Goal: Information Seeking & Learning: Learn about a topic

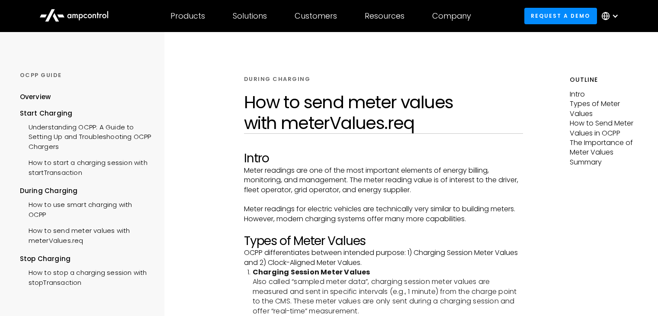
scroll to position [450, 0]
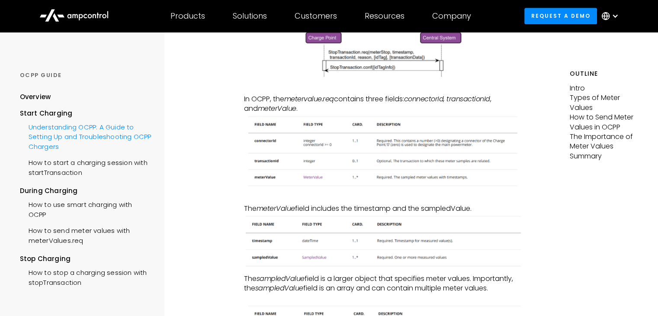
click at [69, 124] on div "Understanding OCPP: A Guide to Setting Up and Troubleshooting OCPP Chargers" at bounding box center [86, 135] width 132 height 35
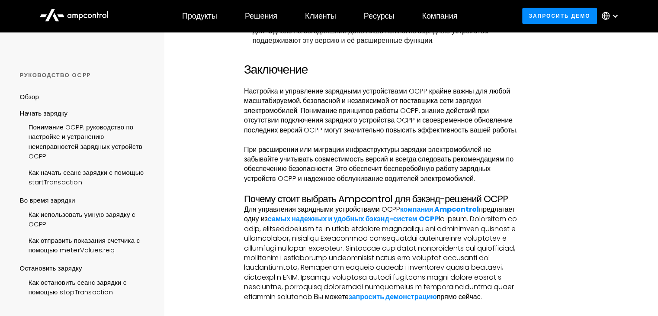
scroll to position [2078, 0]
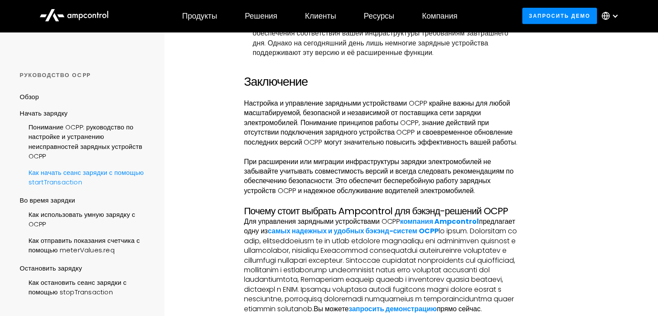
click at [74, 175] on font "Как начать сеанс зарядки с помощью startTransaction" at bounding box center [86, 177] width 115 height 19
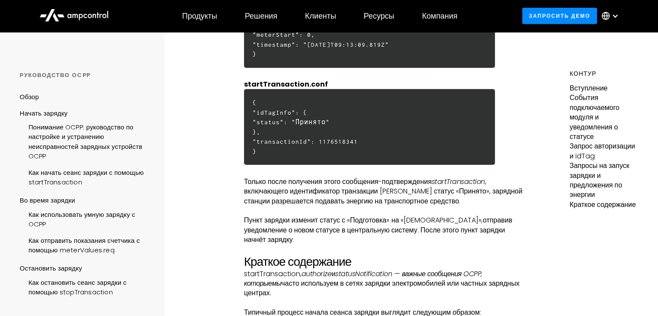
scroll to position [2294, 0]
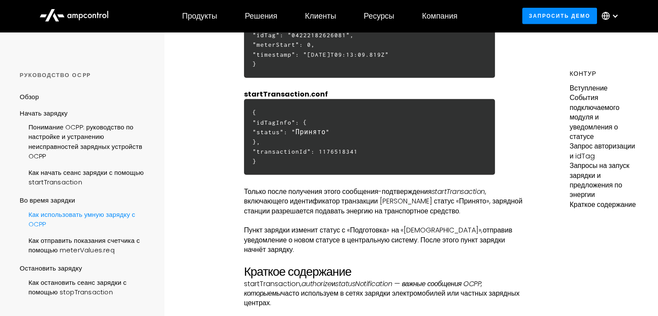
click at [68, 222] on div "Как использовать умную зарядку с OCPP" at bounding box center [86, 219] width 132 height 26
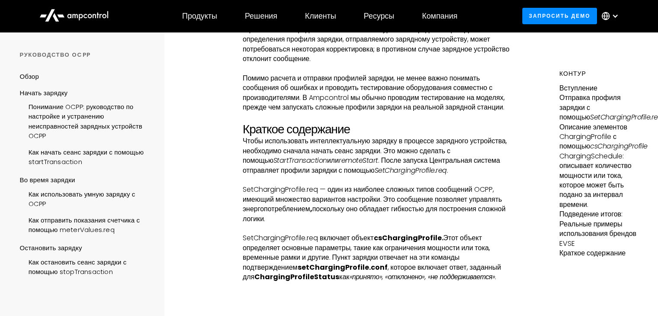
scroll to position [3333, 0]
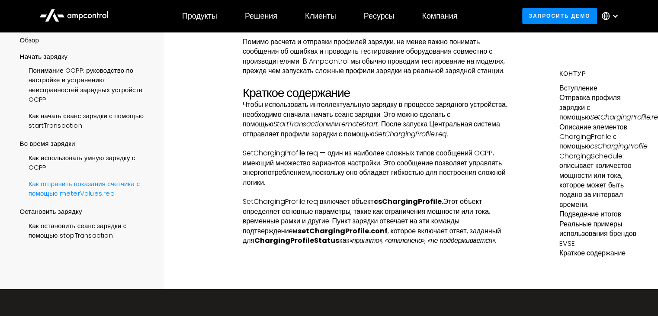
click at [57, 179] on font "Как отправить показания счетчика с помощью meterValues.req" at bounding box center [85, 188] width 112 height 19
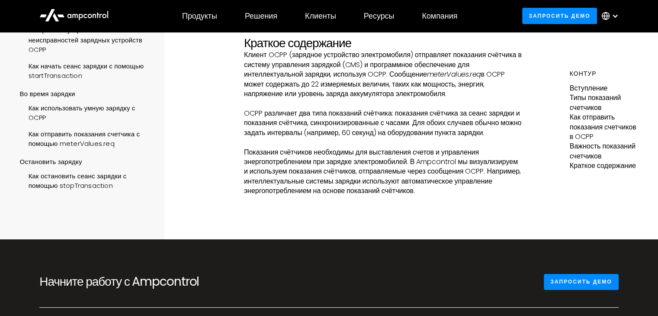
scroll to position [2641, 0]
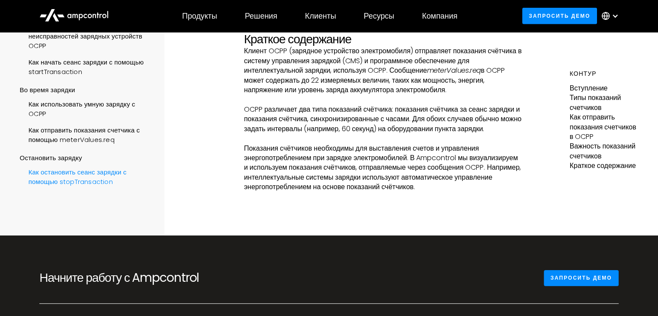
click at [47, 186] on font "Как остановить сеанс зарядки с помощью stopTransaction" at bounding box center [78, 176] width 98 height 19
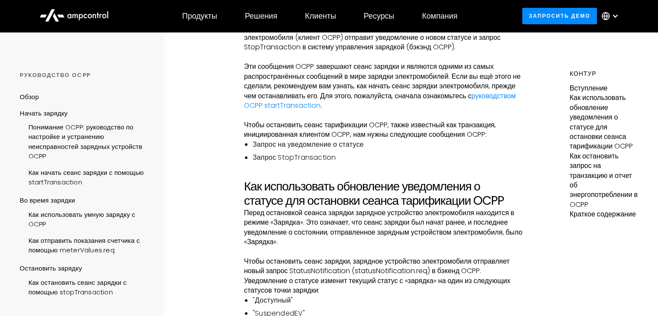
scroll to position [261, 0]
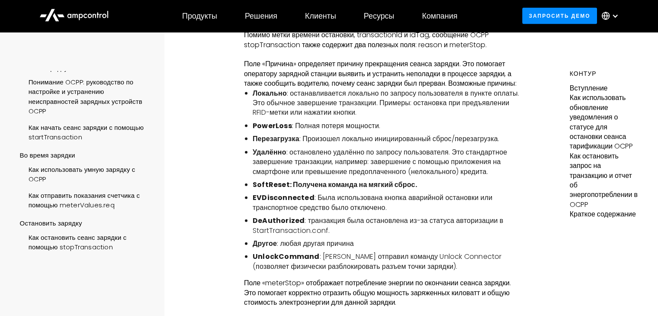
scroll to position [53, 0]
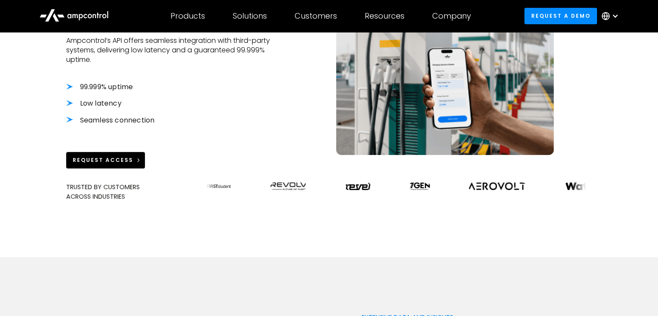
click at [136, 161] on icon at bounding box center [138, 160] width 6 height 6
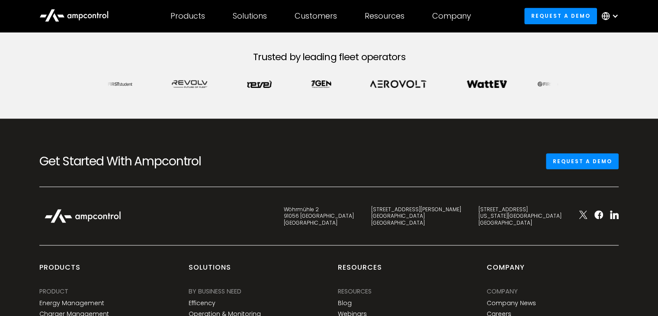
scroll to position [433, 0]
